Goal: Use online tool/utility: Use online tool/utility

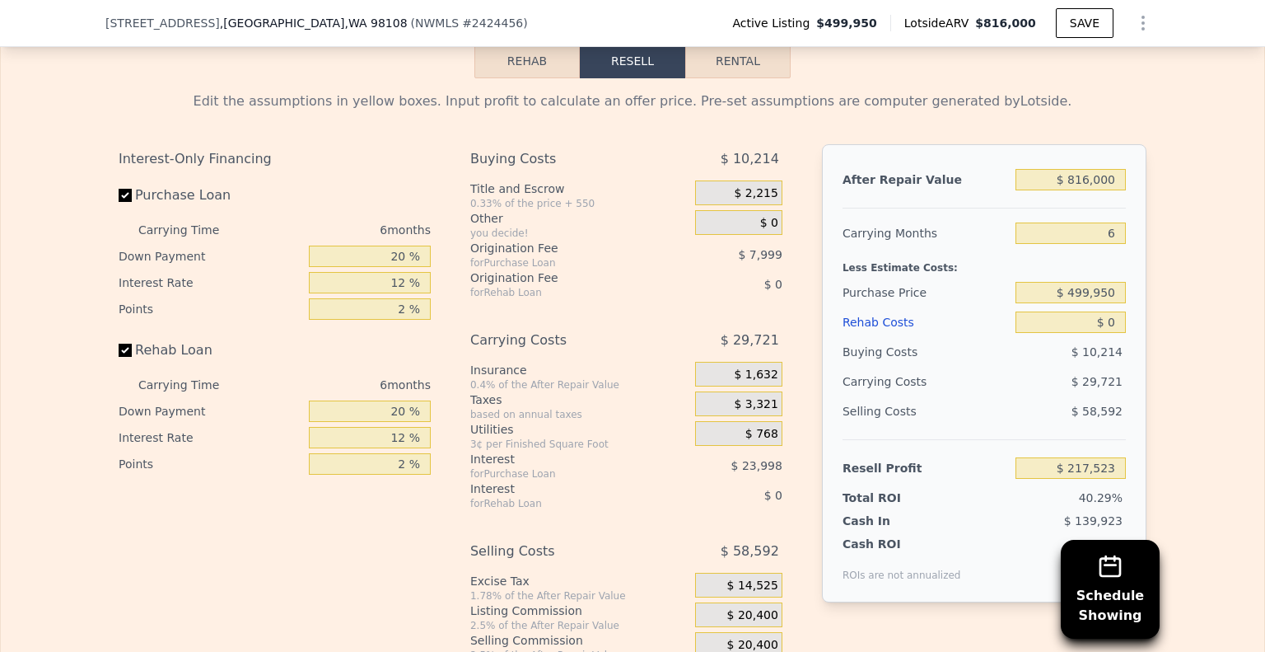
scroll to position [2630, 0]
click at [512, 77] on button "Rehab" at bounding box center [527, 59] width 105 height 35
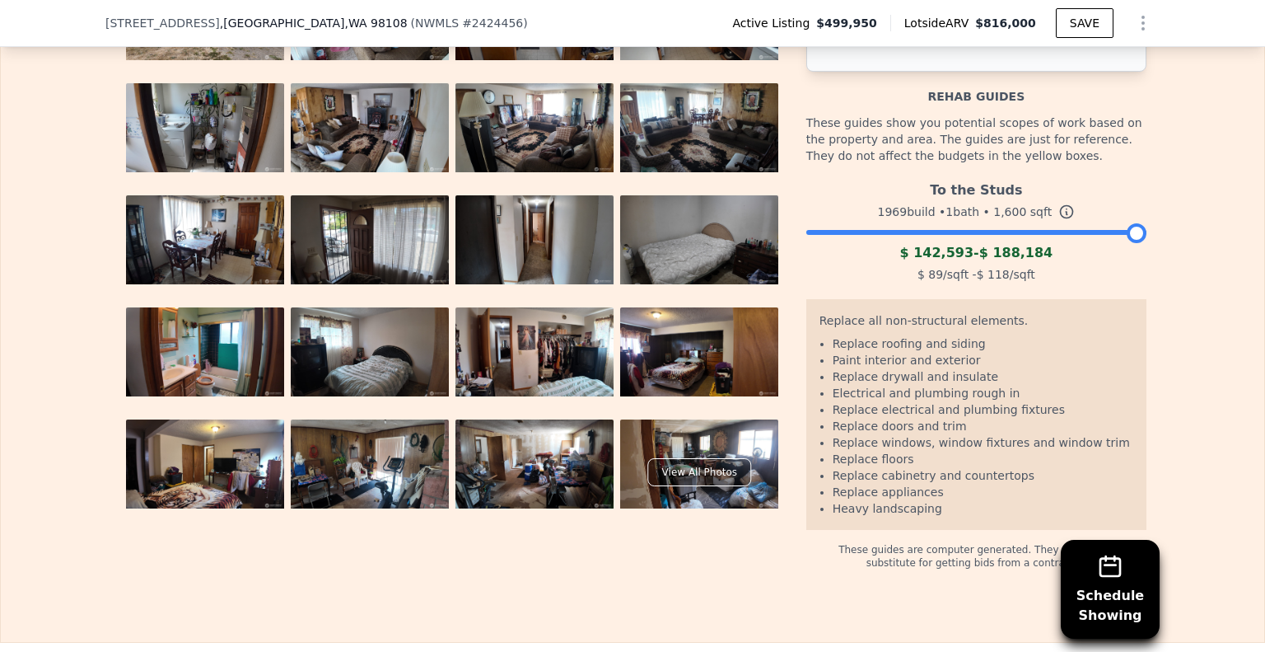
scroll to position [2712, 0]
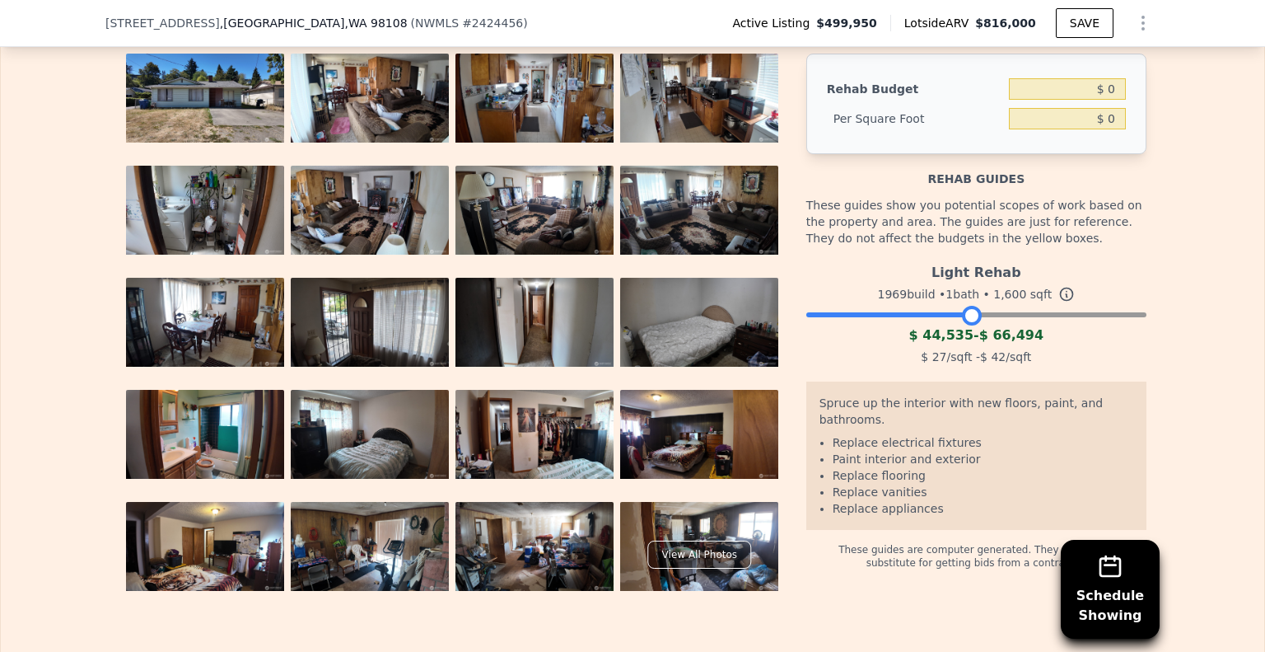
drag, startPoint x: 1127, startPoint y: 330, endPoint x: 961, endPoint y: 339, distance: 165.8
click at [962, 325] on div at bounding box center [972, 316] width 20 height 20
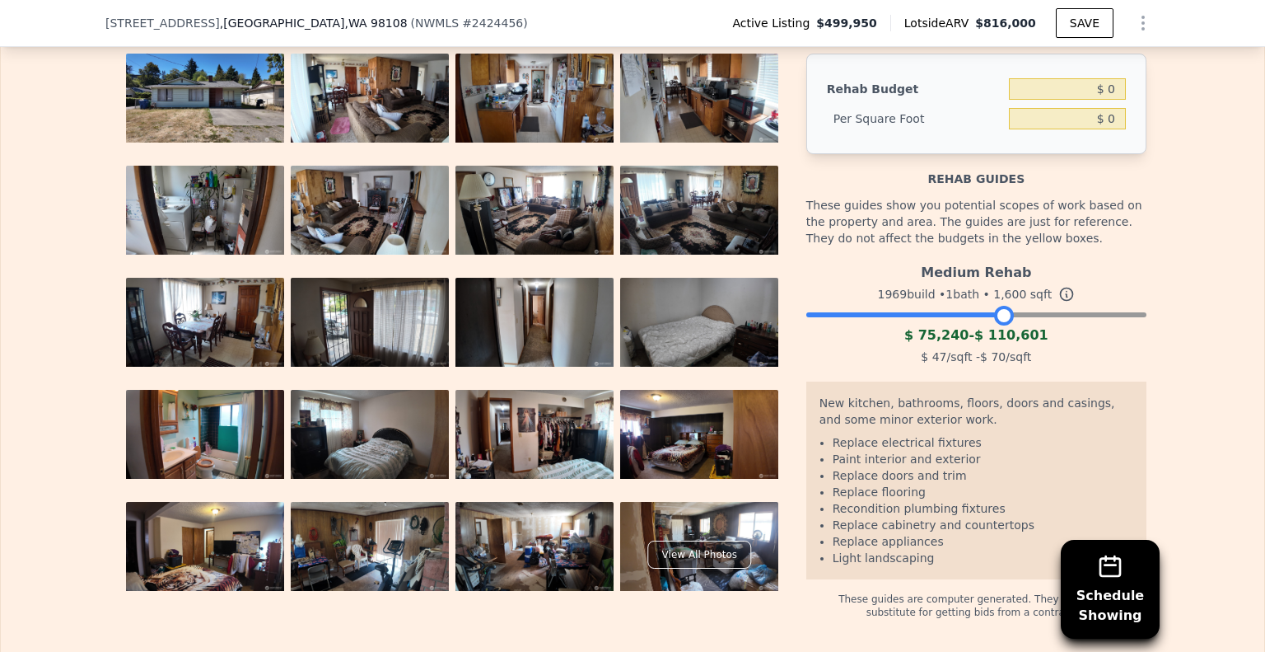
drag, startPoint x: 994, startPoint y: 338, endPoint x: 1005, endPoint y: 337, distance: 11.6
click at [1005, 325] on div at bounding box center [1004, 316] width 20 height 20
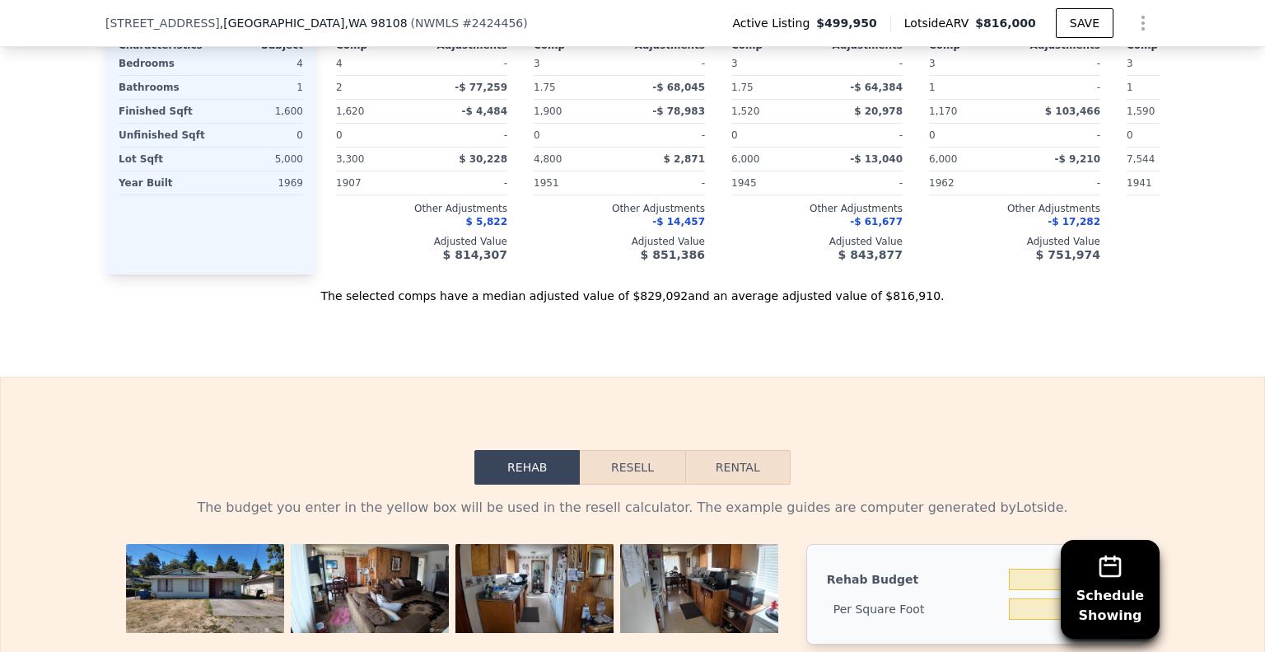
scroll to position [2218, 0]
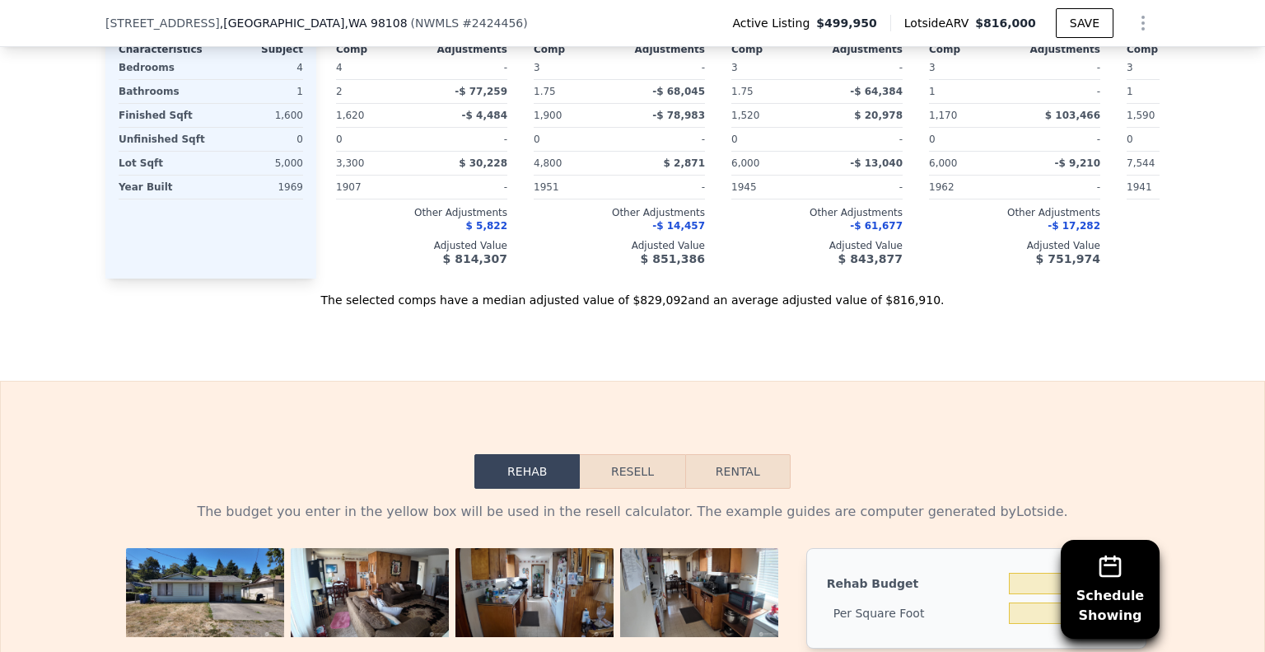
click at [629, 485] on button "Resell" at bounding box center [632, 471] width 105 height 35
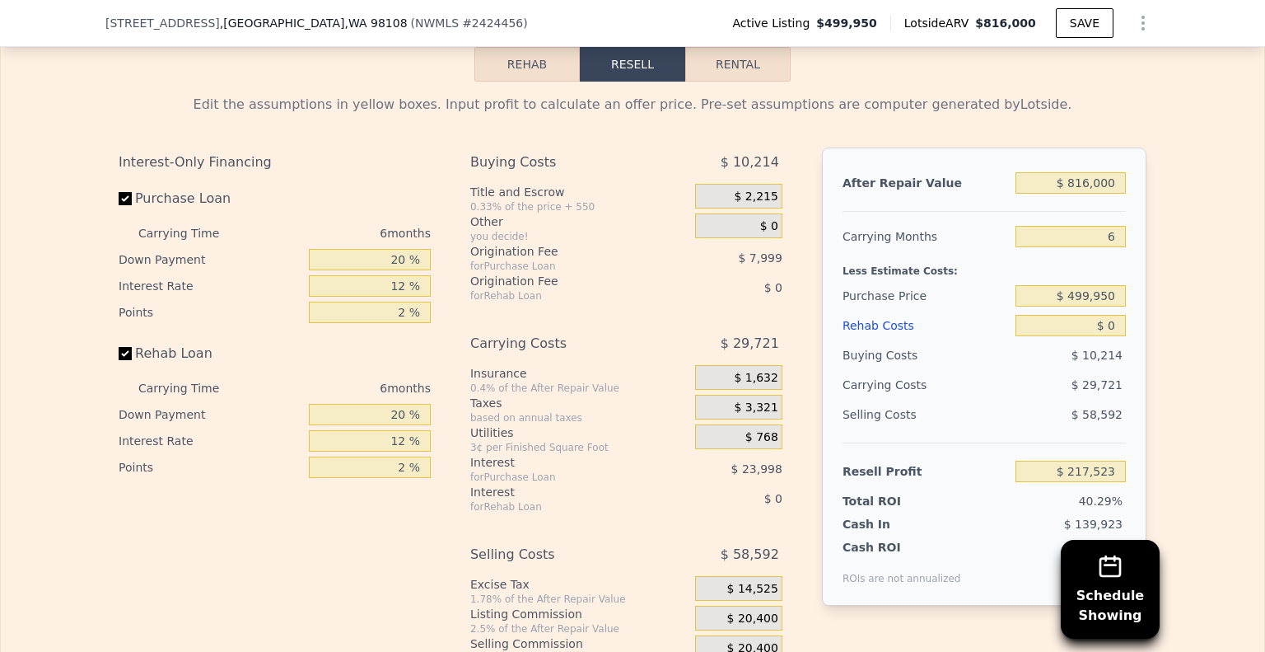
scroll to position [2630, 0]
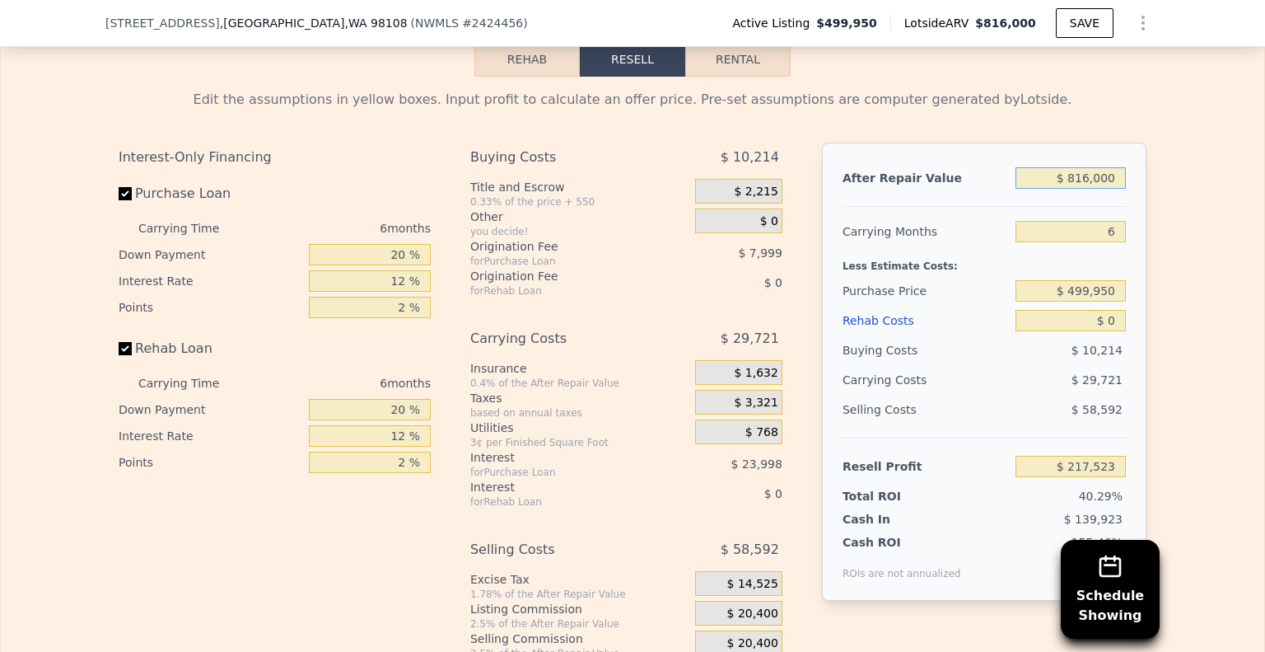
drag, startPoint x: 1111, startPoint y: 198, endPoint x: 1265, endPoint y: 213, distance: 154.0
click at [1252, 213] on div "Search an address or region Solutions Company Open main menu Log In Free Accoun…" at bounding box center [632, 326] width 1265 height 652
type input "$ 82"
type input "-$ 538,726"
type input "$ 820,000"
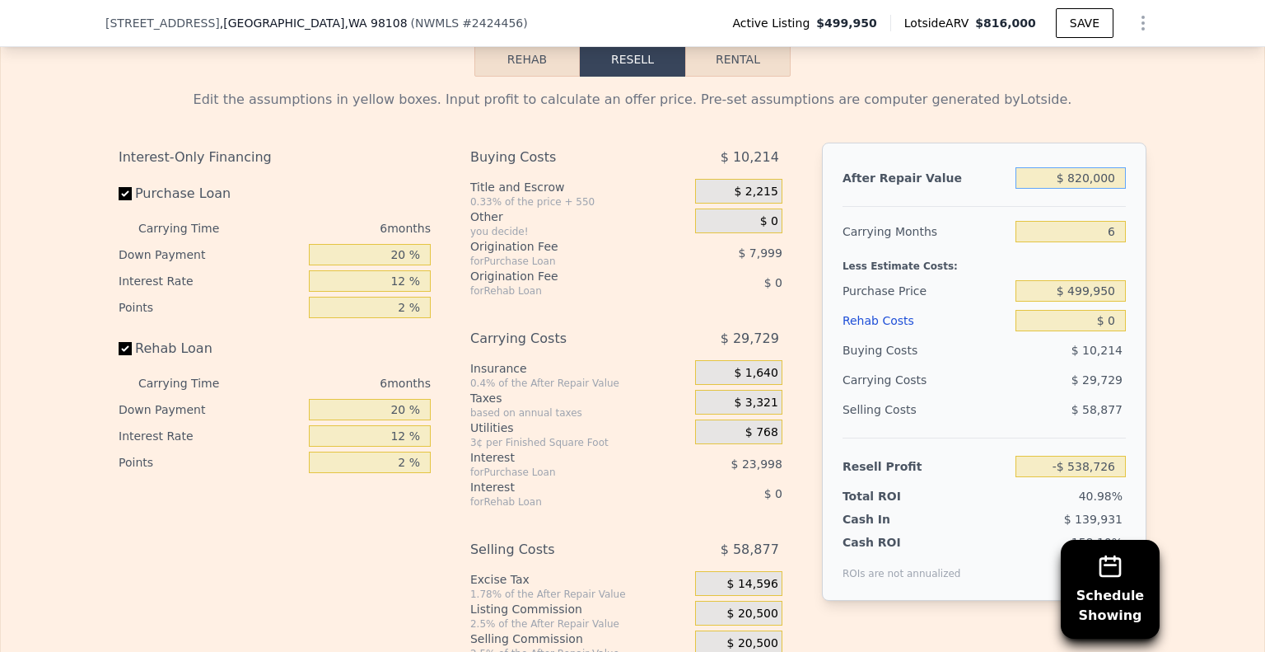
type input "$ 221,230"
type input "$ 820,000"
drag, startPoint x: 1098, startPoint y: 246, endPoint x: 1204, endPoint y: 260, distance: 107.2
click at [1200, 262] on div "Edit the assumptions in yellow boxes. Input profit to calculate an offer price.…" at bounding box center [633, 383] width 1264 height 613
type input "5"
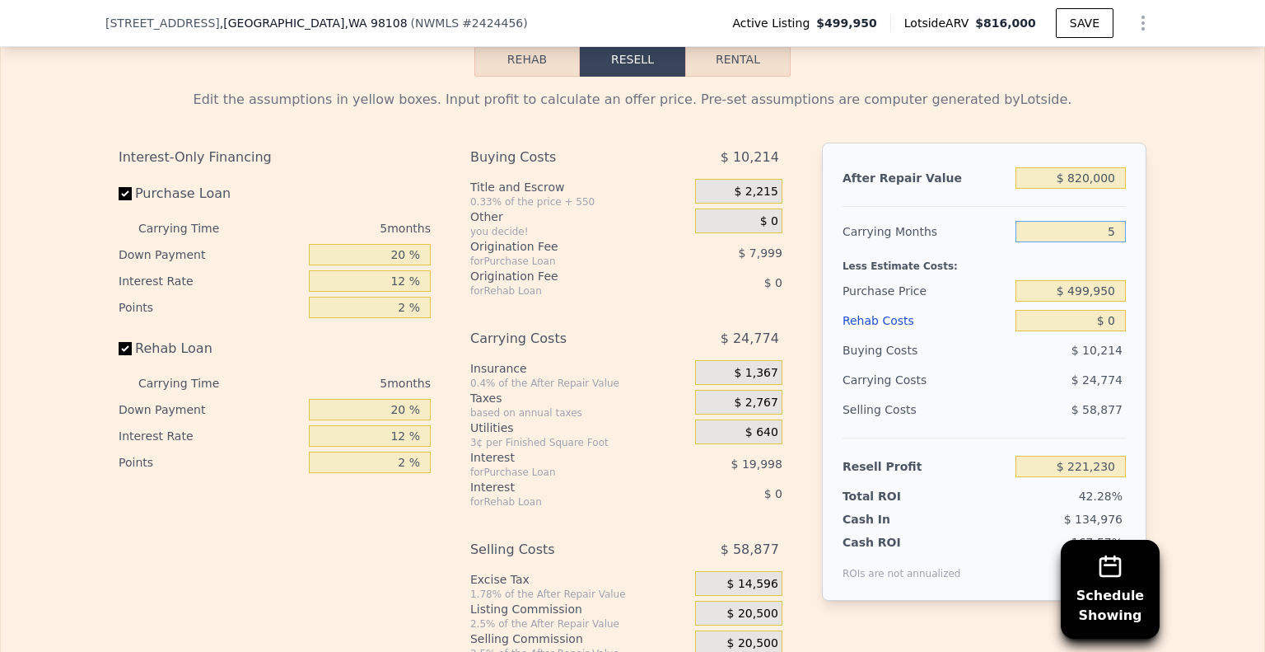
type input "$ 226,185"
type input "4"
type input "$ 231,140"
type input "4"
drag, startPoint x: 1104, startPoint y: 339, endPoint x: 1176, endPoint y: 339, distance: 72.5
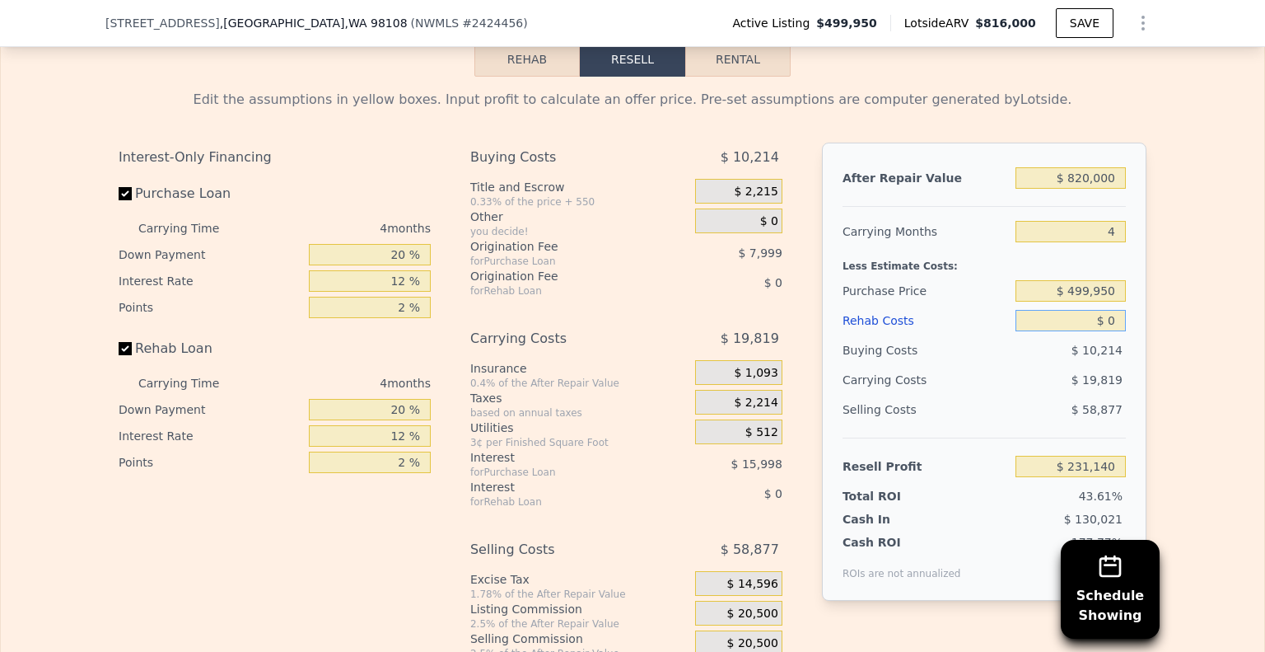
click at [1176, 339] on div "Edit the assumptions in yellow boxes. Input profit to calculate an offer price.…" at bounding box center [633, 383] width 1264 height 613
type input "$ 8"
type input "$ 231,132"
type input "$ 85"
type input "$ 231,050"
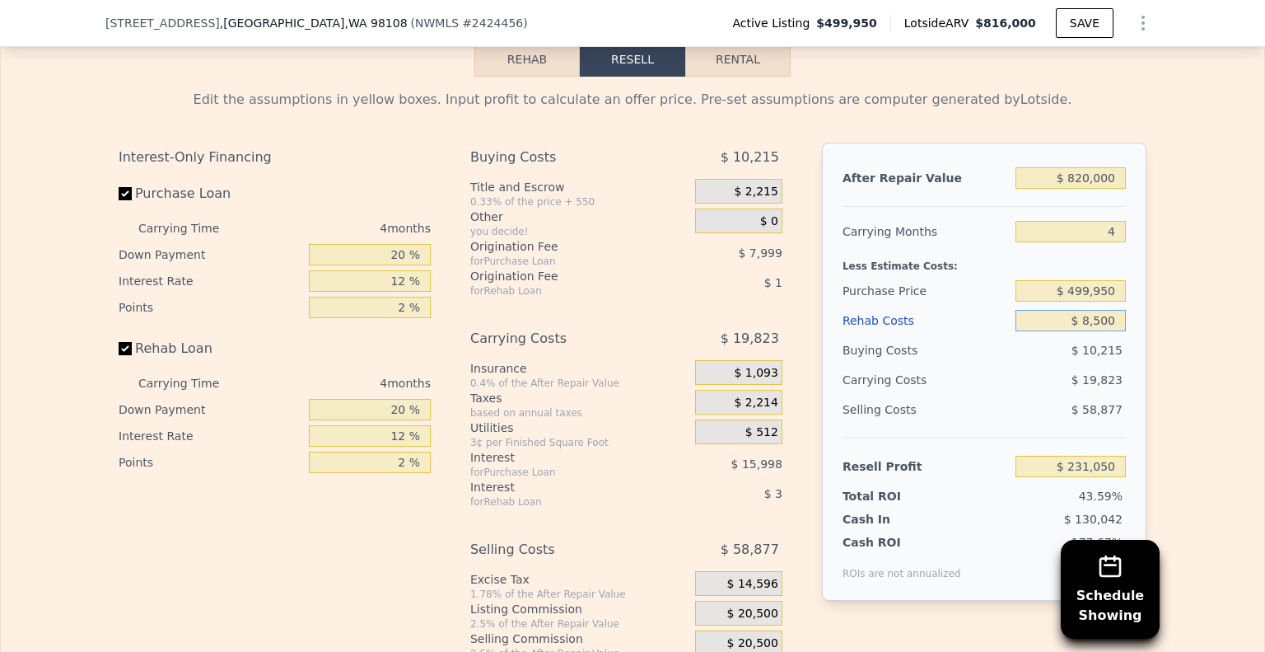
type input "$ 85,000"
type input "$ 142,060"
type input "$ 850,000"
type input "-$ 659,660"
type input "$ 85,000"
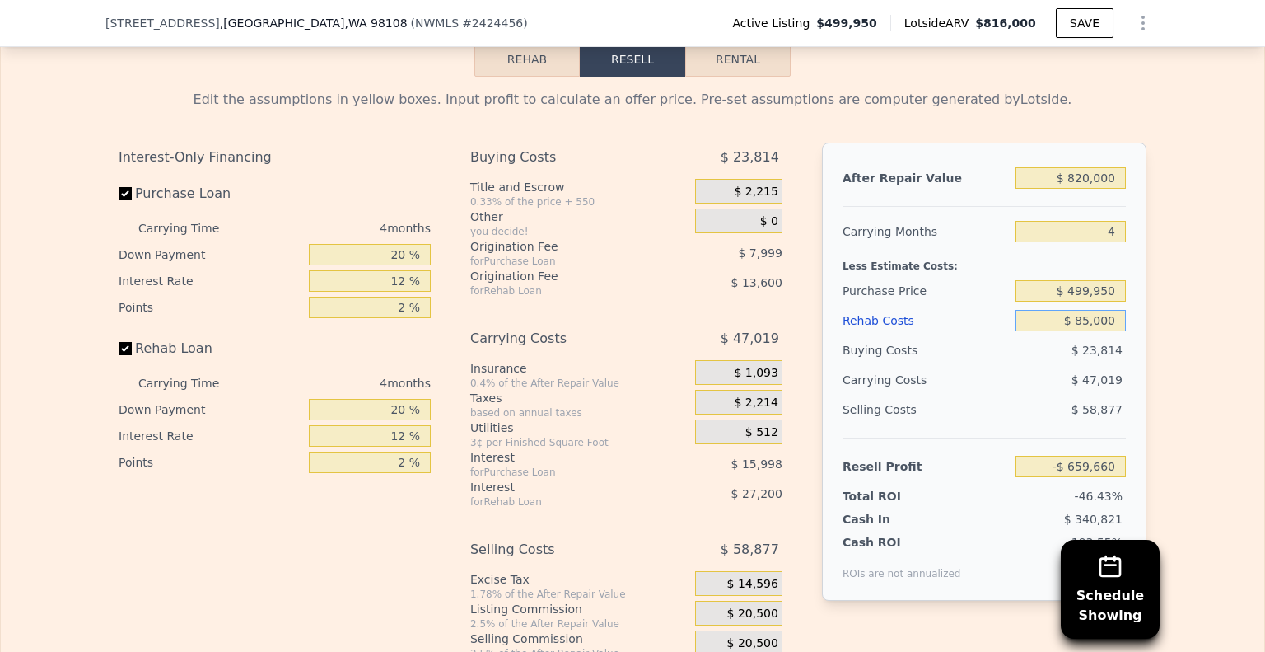
type input "$ 142,060"
type input "$ 85,000"
click at [1054, 437] on div "Selling Costs $ 58,877" at bounding box center [984, 416] width 283 height 43
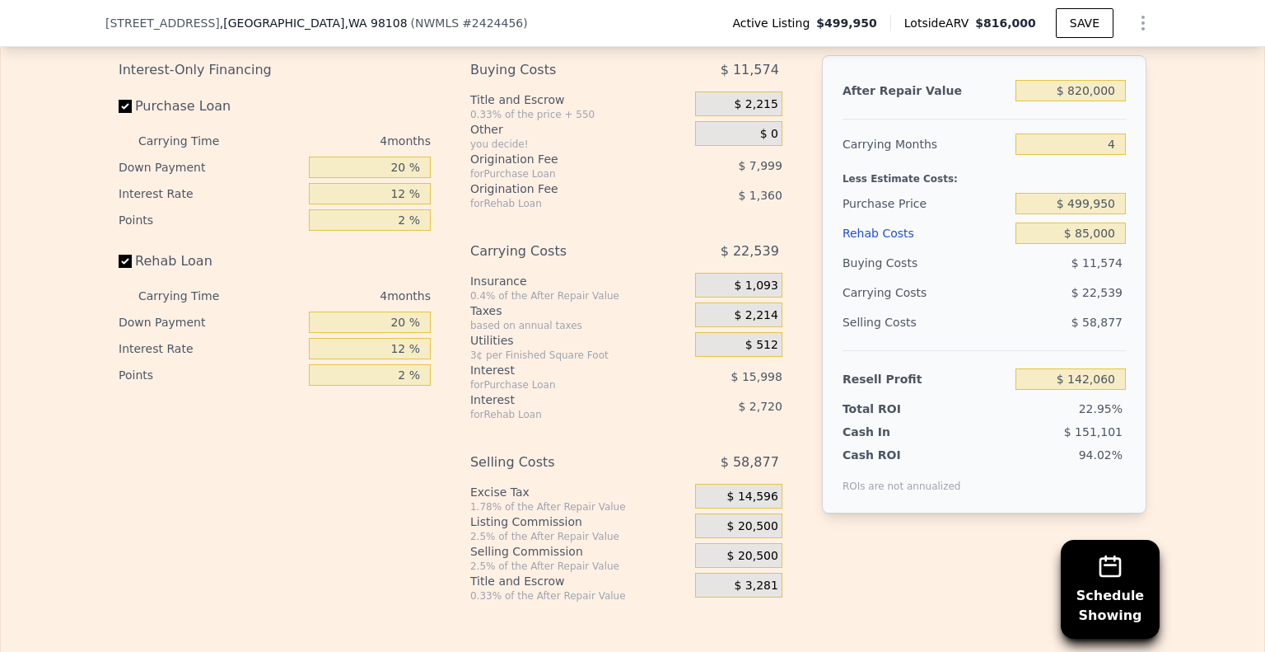
scroll to position [2712, 0]
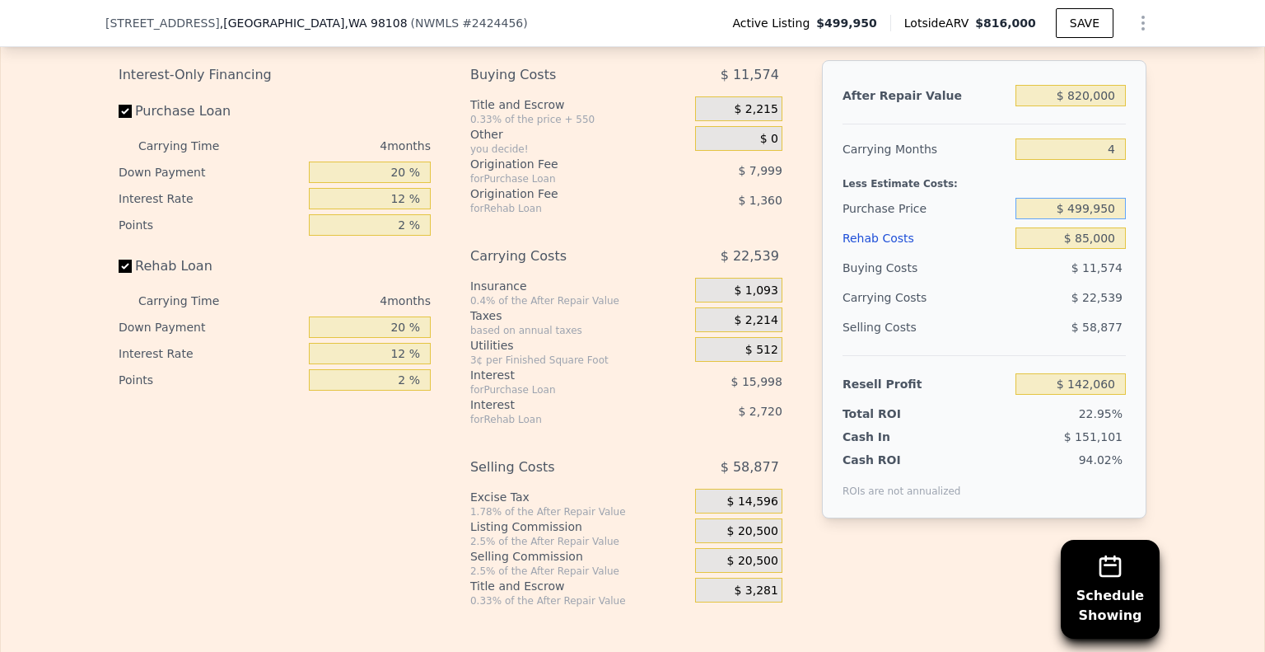
drag, startPoint x: 1074, startPoint y: 227, endPoint x: 1163, endPoint y: 238, distance: 89.6
click at [1163, 238] on div "Edit the assumptions in yellow boxes. Input profit to calculate an offer price.…" at bounding box center [633, 300] width 1264 height 613
type input "$ 4"
type input "$ 520,000"
click at [1042, 342] on div "$ 58,877" at bounding box center [1071, 327] width 111 height 30
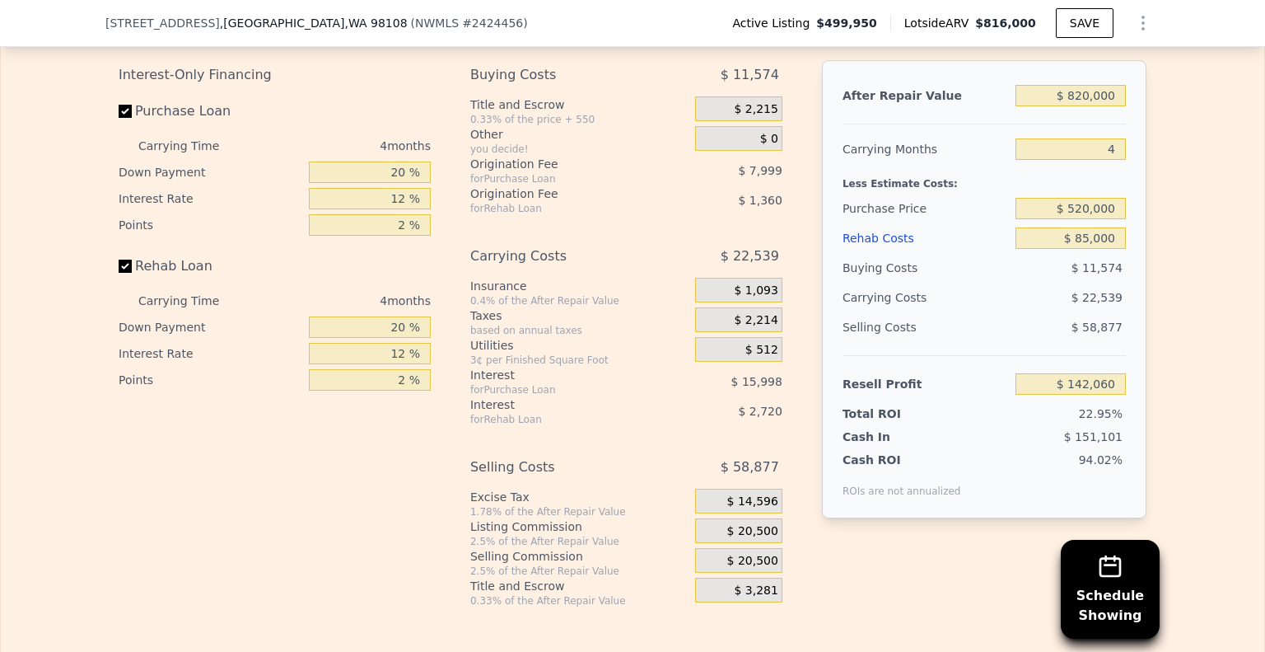
type input "$ 120,982"
drag, startPoint x: 1082, startPoint y: 228, endPoint x: 1147, endPoint y: 229, distance: 65.1
click at [1147, 229] on div "Edit the assumptions in yellow boxes. Input profit to calculate an offer price.…" at bounding box center [632, 300] width 1055 height 613
type input "$ 550,000"
click at [1190, 316] on div "Edit the assumptions in yellow boxes. Input profit to calculate an offer price.…" at bounding box center [633, 300] width 1264 height 613
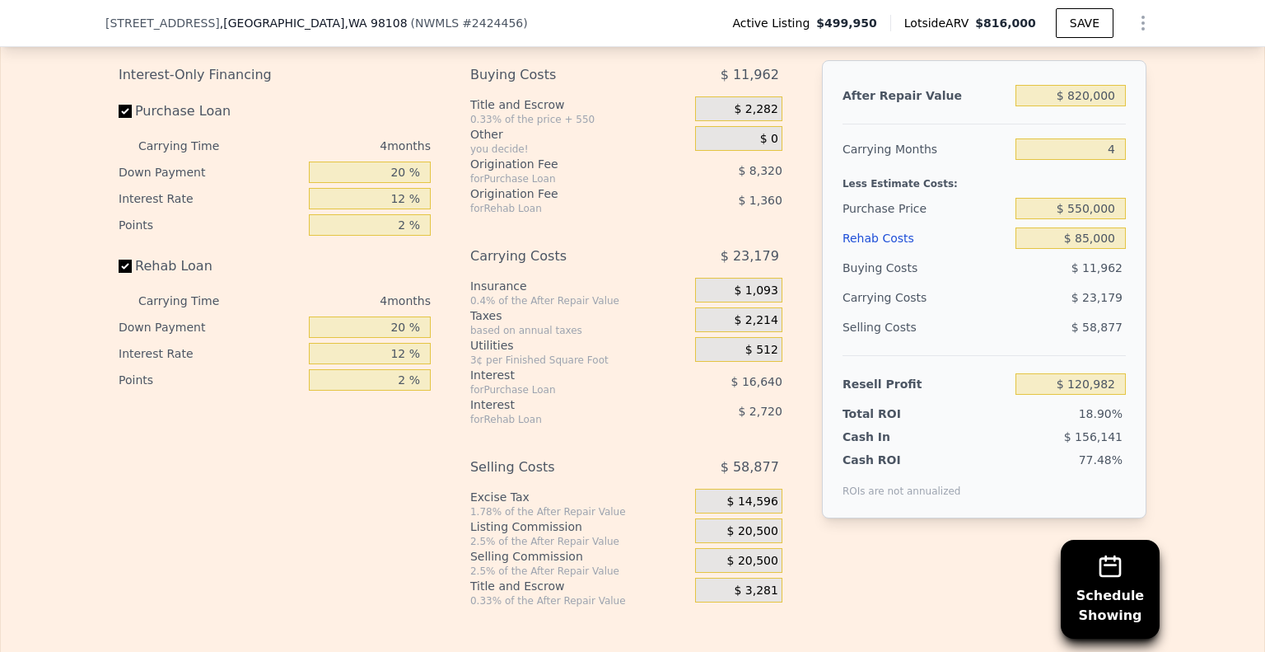
type input "$ 89,442"
click at [1019, 498] on div "54.64%" at bounding box center [1046, 474] width 159 height 46
drag, startPoint x: 1074, startPoint y: 227, endPoint x: 1242, endPoint y: 238, distance: 167.6
click at [1242, 238] on div "Edit the assumptions in yellow boxes. Input profit to calculate an offer price.…" at bounding box center [633, 300] width 1264 height 613
type input "$ 560,000"
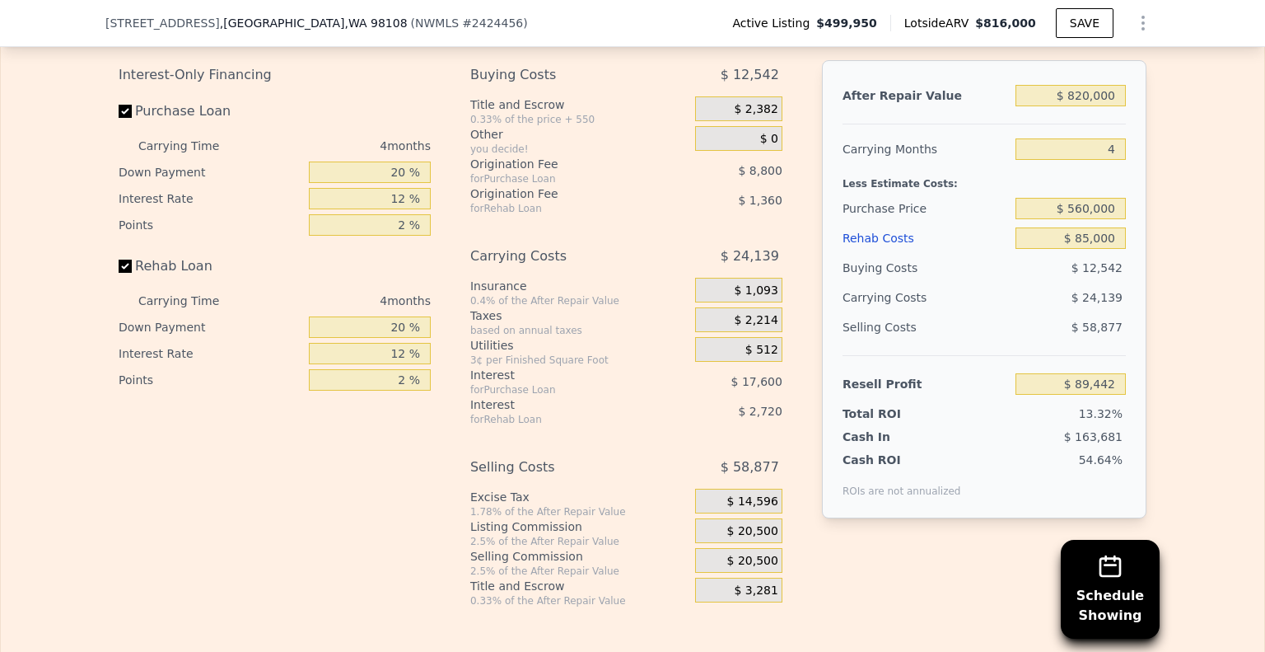
click at [1013, 355] on div "Selling Costs $ 58,877" at bounding box center [984, 333] width 283 height 43
type input "$ 78,929"
